Goal: Transaction & Acquisition: Book appointment/travel/reservation

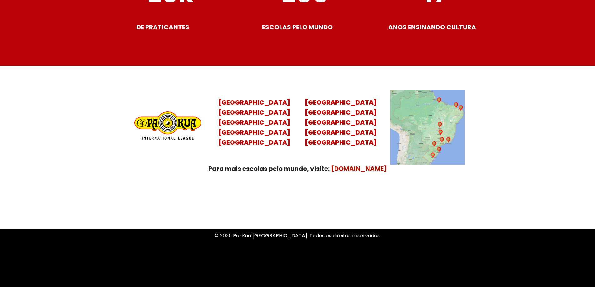
scroll to position [2468, 0]
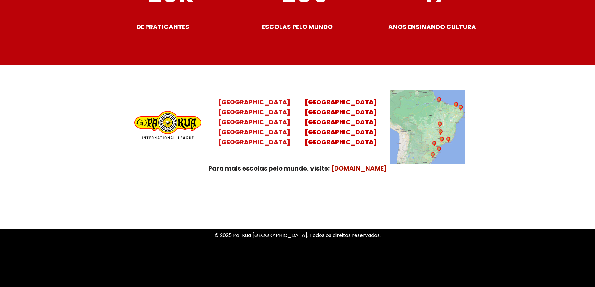
click at [242, 98] on mark "[GEOGRAPHIC_DATA]" at bounding box center [254, 102] width 72 height 9
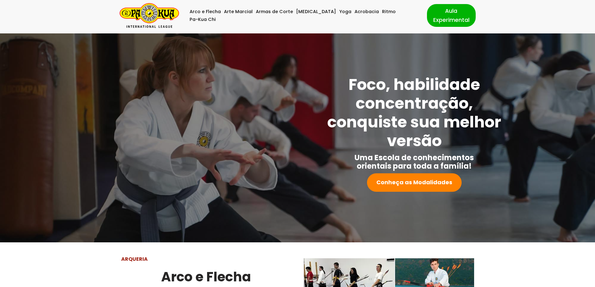
scroll to position [0, 0]
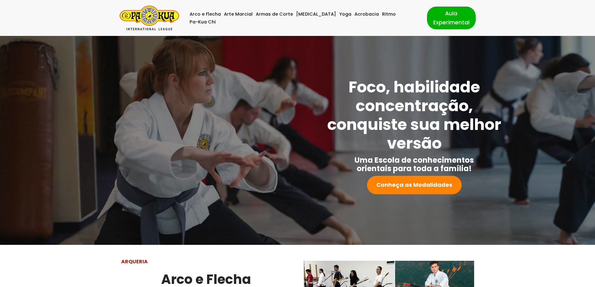
click at [152, 18] on img "Pa-Kua Brasil Uma Escola de conhecimentos orientais para toda a família. Foco, …" at bounding box center [149, 18] width 59 height 25
click at [306, 17] on link "[MEDICAL_DATA]" at bounding box center [316, 14] width 40 height 8
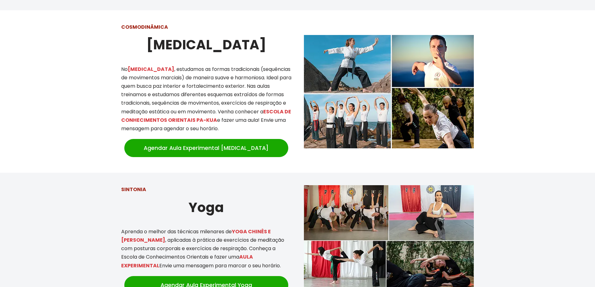
scroll to position [546, 0]
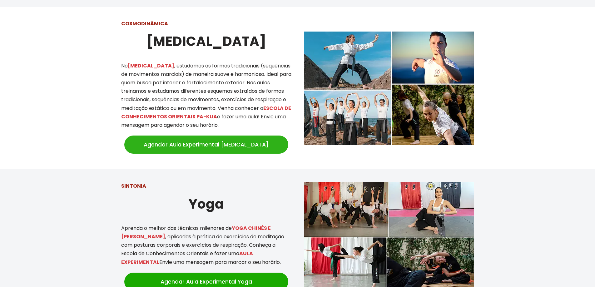
click at [184, 139] on link "Agendar Aula Experimental [MEDICAL_DATA]" at bounding box center [206, 145] width 164 height 18
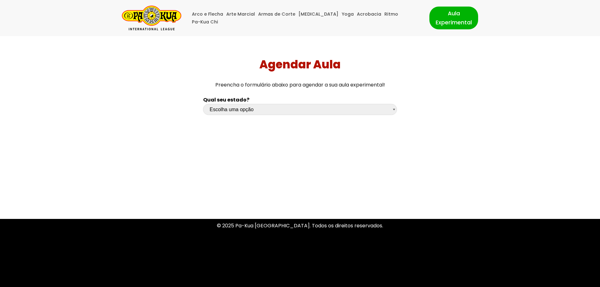
click at [241, 109] on select "Escolha uma opção Rio Grande do Sul Santa Catarina Paraná São Paulo Rio de Jane…" at bounding box center [300, 109] width 194 height 11
select select "rs"
click at [203, 104] on select "Escolha uma opção Rio Grande do Sul Santa Catarina Paraná São Paulo Rio de Jane…" at bounding box center [300, 109] width 194 height 11
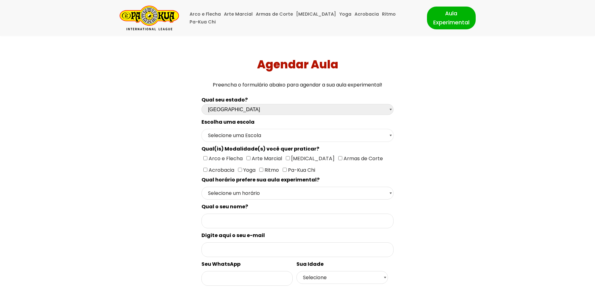
click at [226, 135] on select "Selecione uma Escola Campo Bom - Escola Campo Bom Canela - Escola Canela Canoas…" at bounding box center [297, 135] width 192 height 13
click at [183, 143] on div "Qual seu estado? Escolha uma opção Rio Grande do Sul Santa Catarina Paraná São …" at bounding box center [297, 242] width 417 height 301
